Goal: Register for event/course

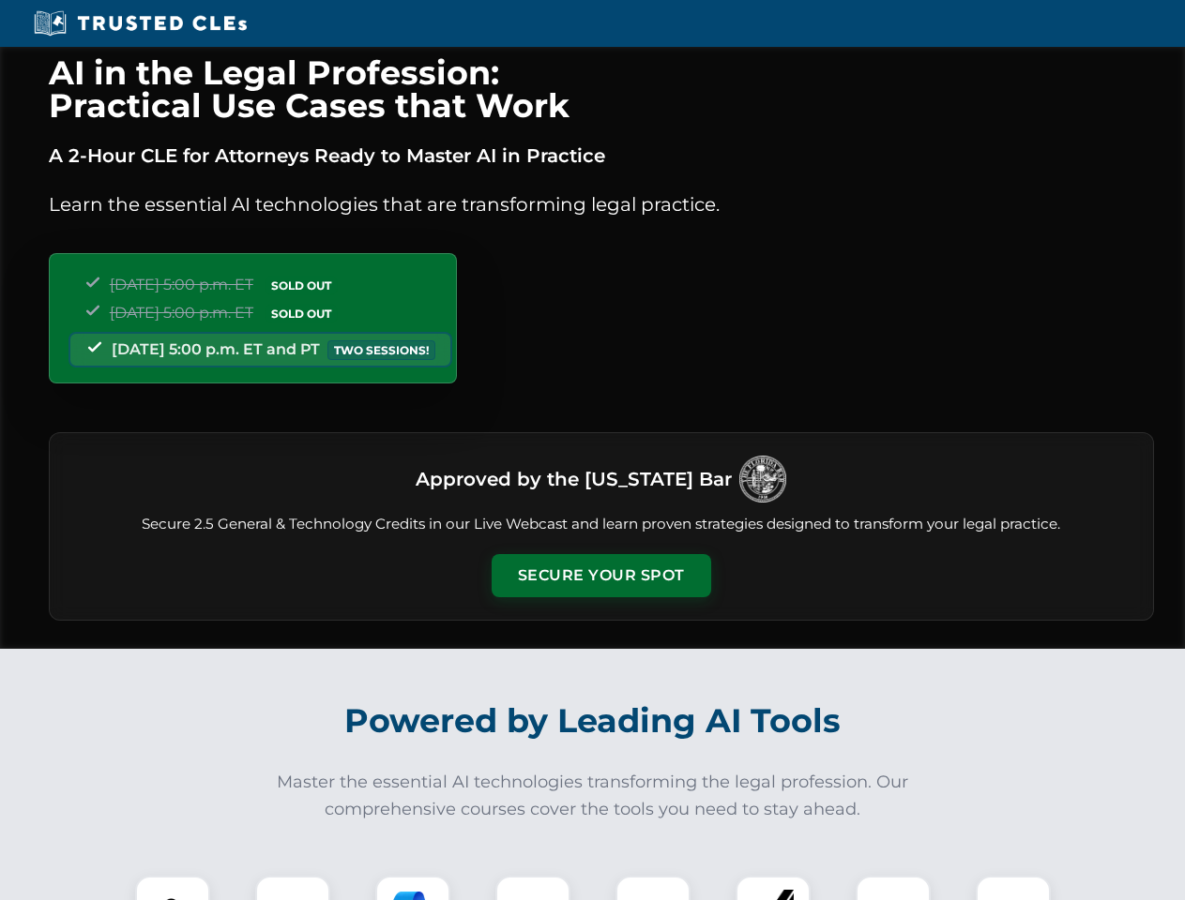
click at [600, 576] on button "Secure Your Spot" at bounding box center [600, 575] width 219 height 43
click at [173, 888] on img at bounding box center [172, 913] width 54 height 54
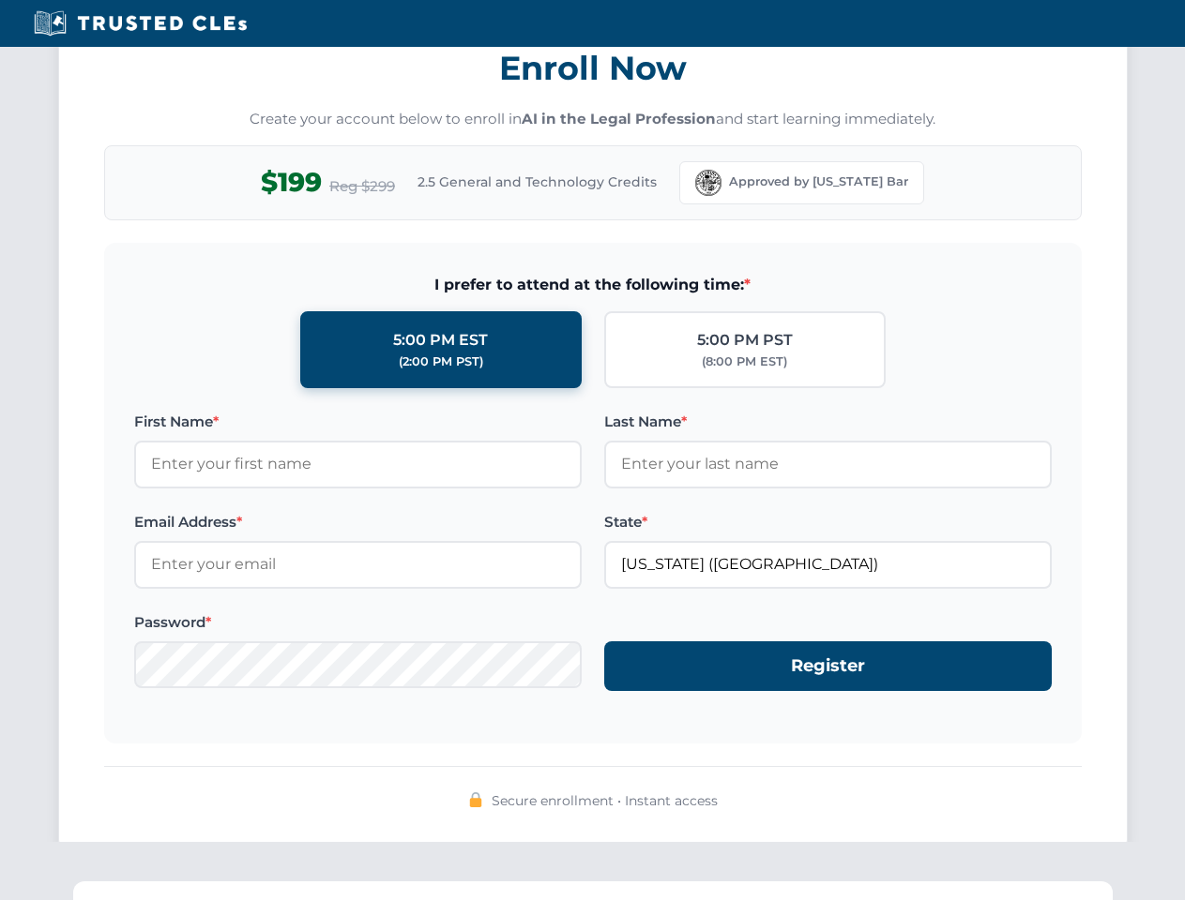
scroll to position [1841, 0]
